Goal: Navigation & Orientation: Find specific page/section

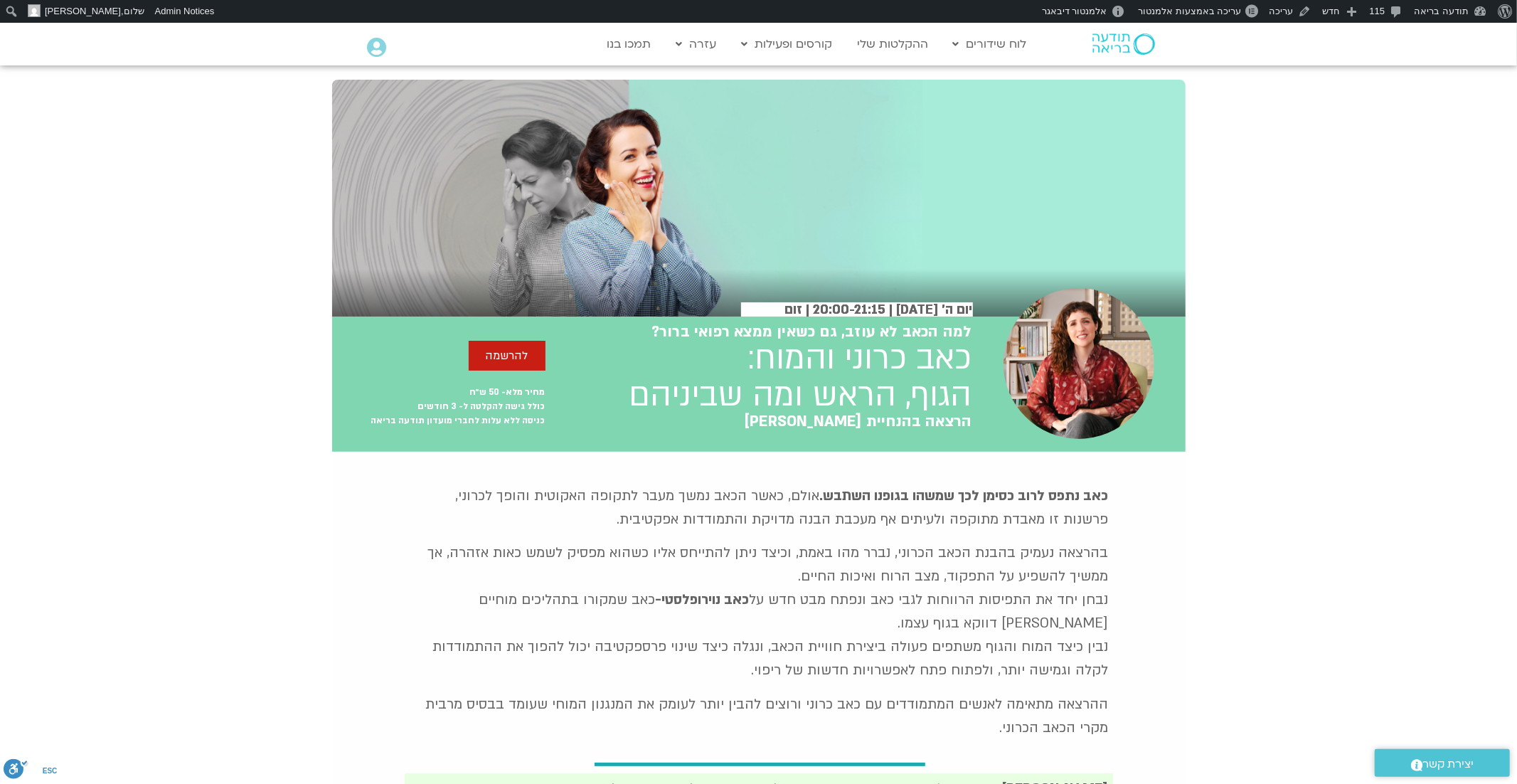
click at [1106, 44] on img at bounding box center [1124, 44] width 63 height 22
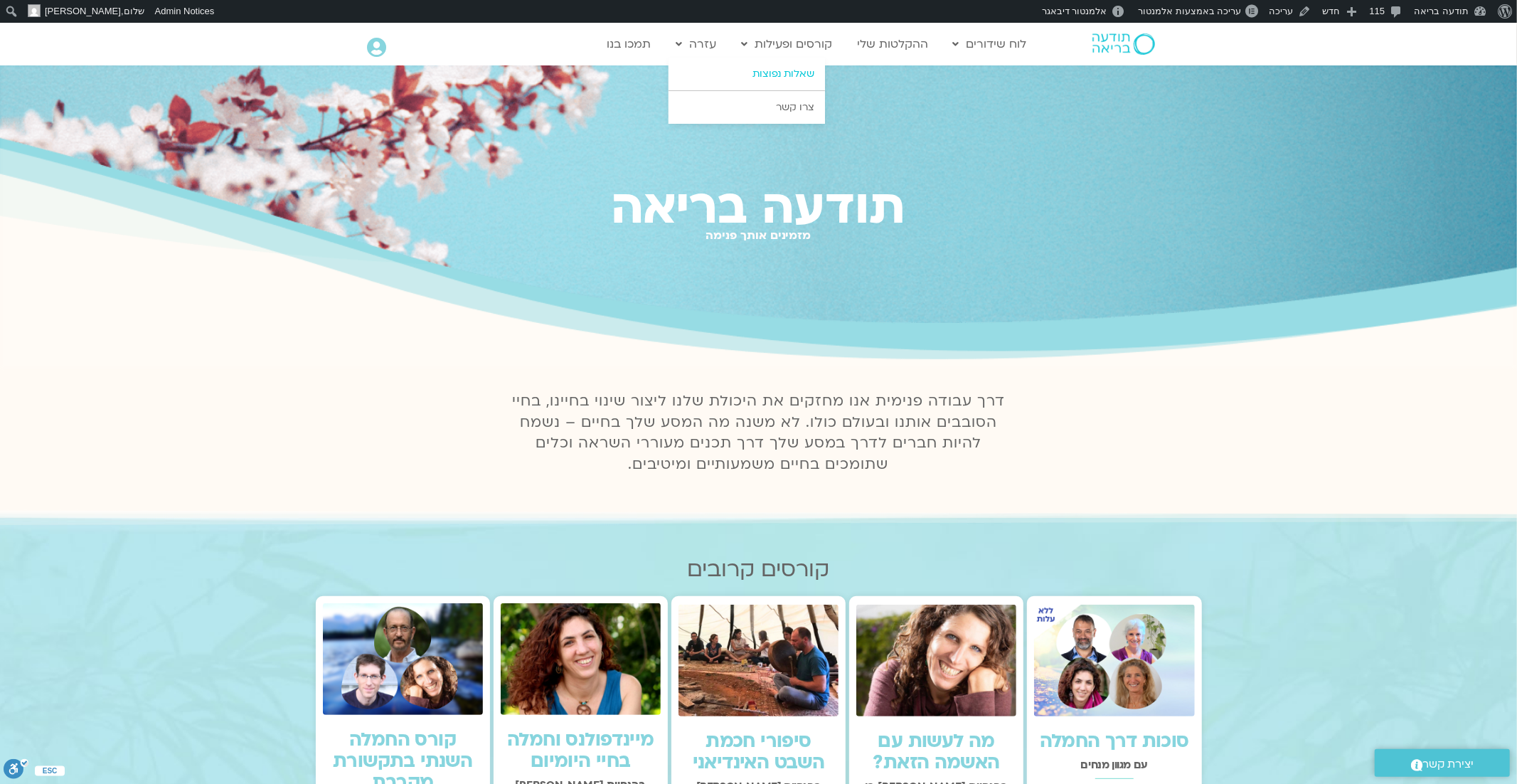
click at [720, 75] on link "שאלות נפוצות" at bounding box center [747, 74] width 156 height 33
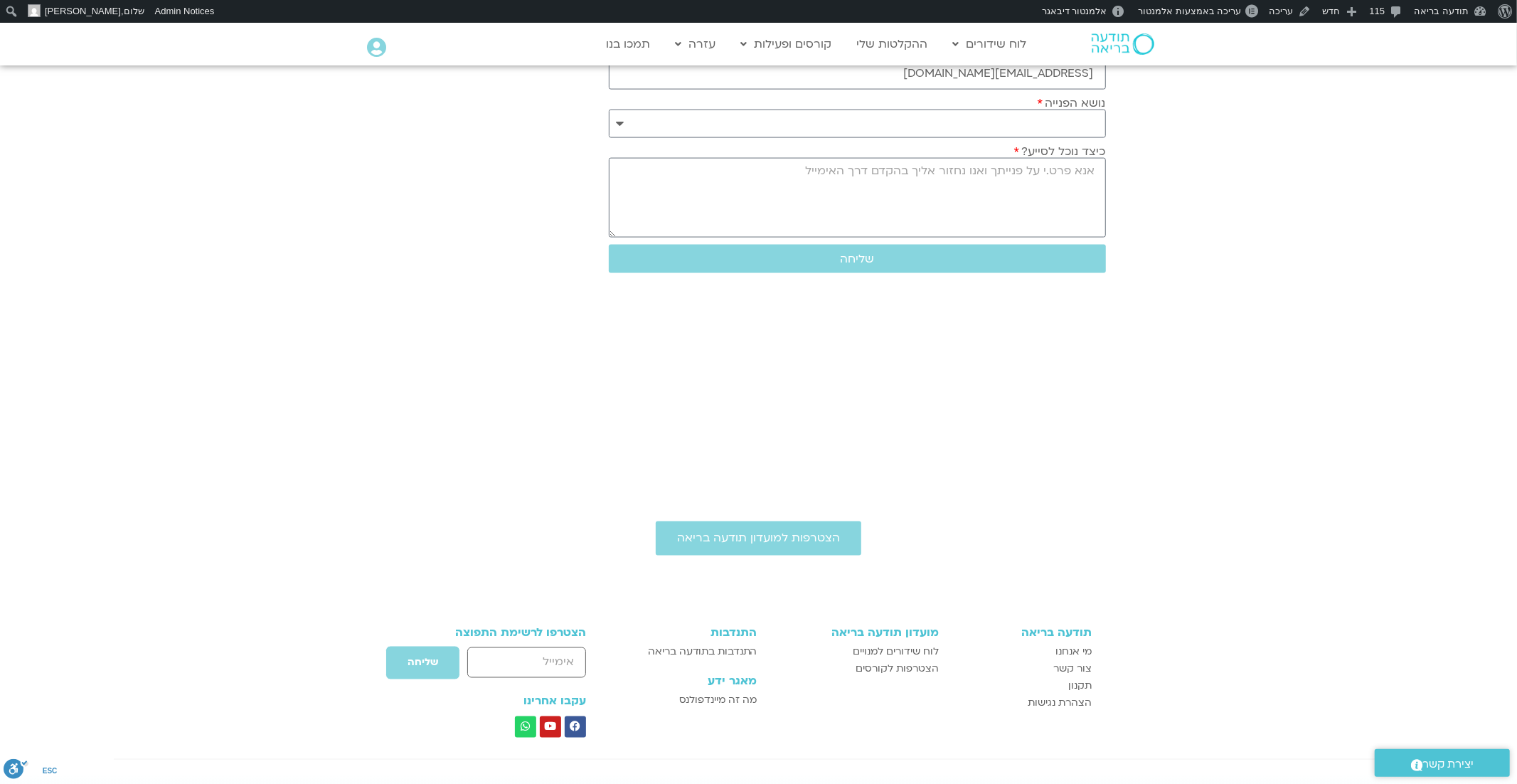
scroll to position [2037, 0]
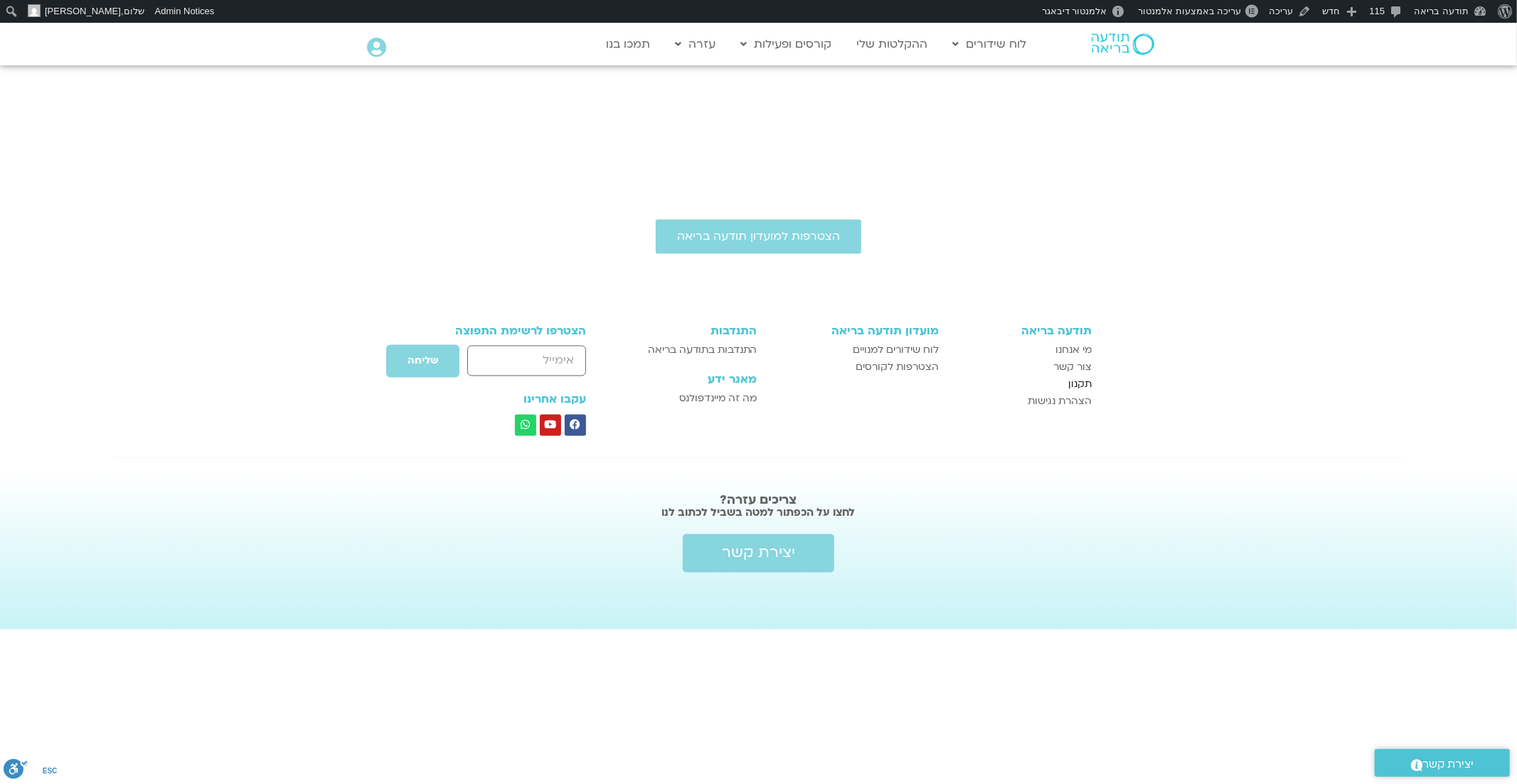
click at [1078, 383] on span "תקנון" at bounding box center [1081, 384] width 24 height 17
